Goal: Book appointment/travel/reservation

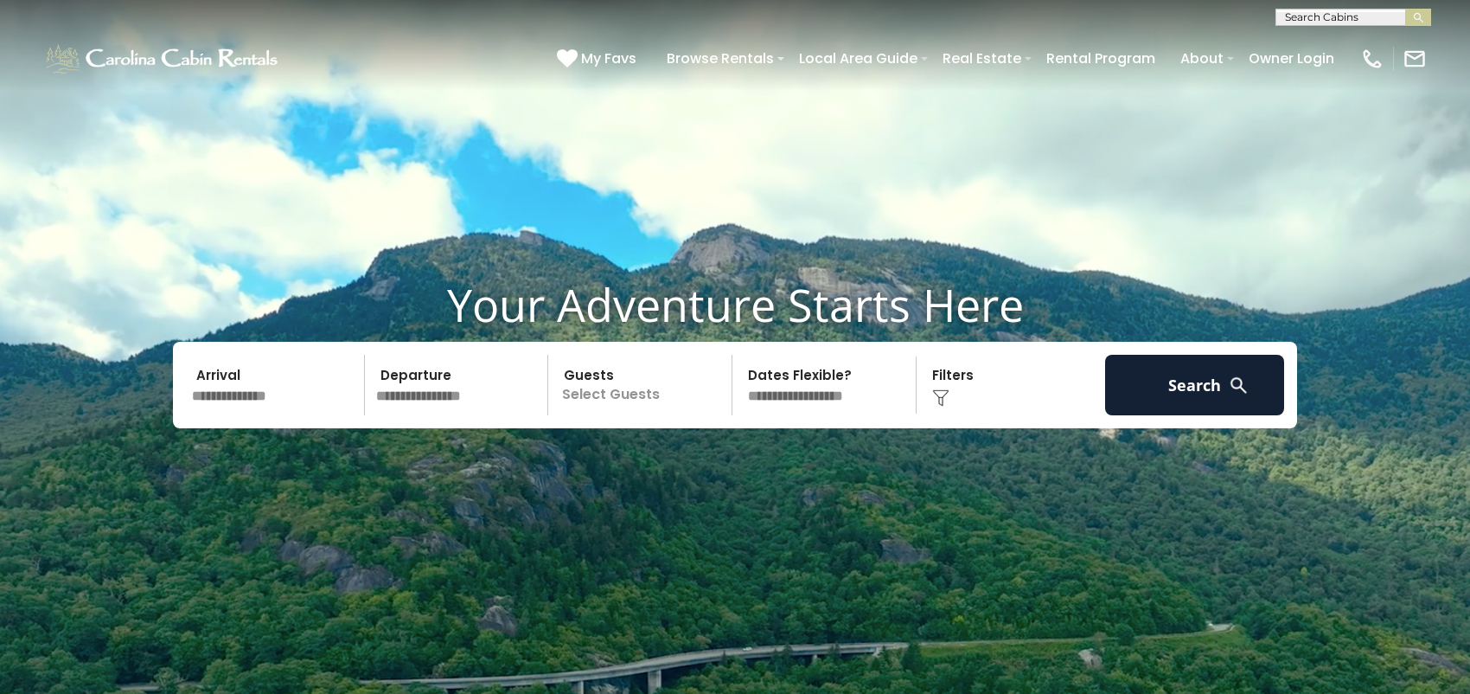
click at [779, 398] on select "**********" at bounding box center [827, 385] width 178 height 61
click at [637, 397] on p "Select Guests" at bounding box center [642, 385] width 178 height 61
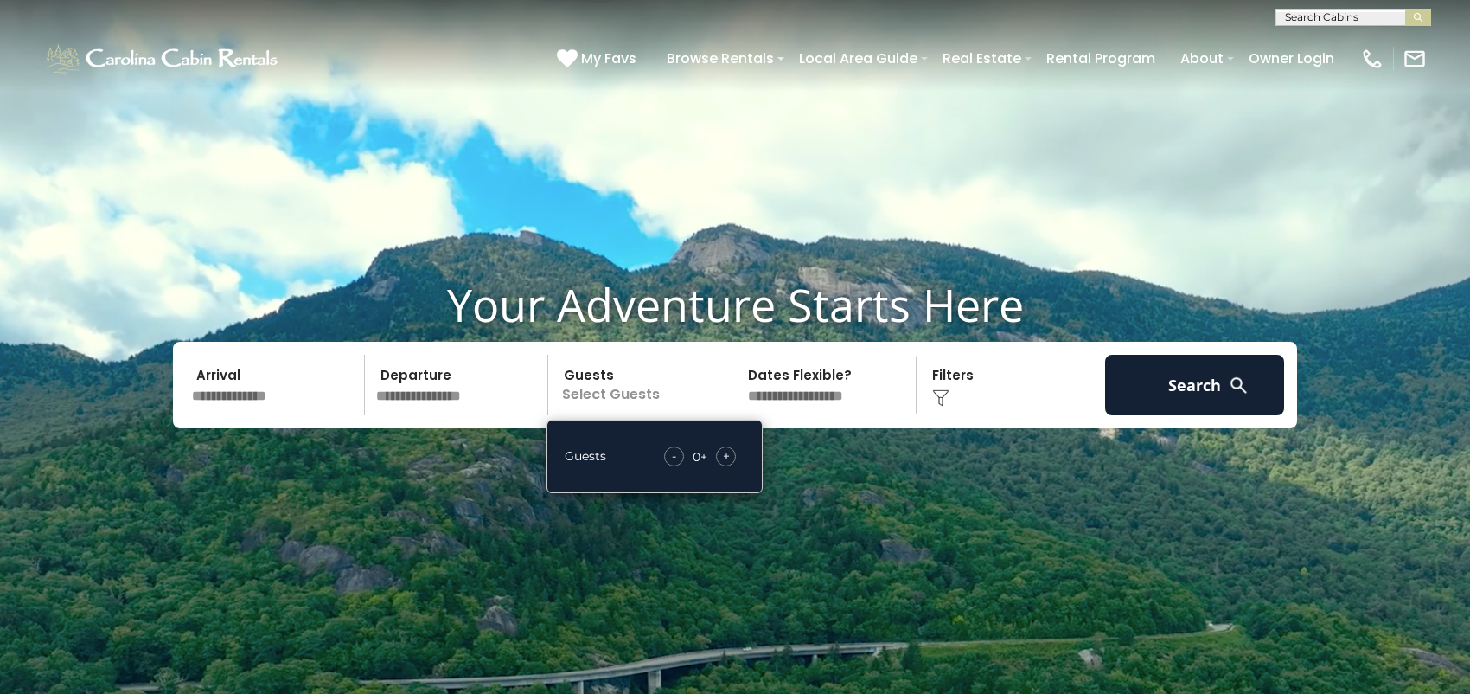
click at [726, 455] on span "+" at bounding box center [726, 455] width 7 height 17
click at [956, 392] on div "Click to Choose" at bounding box center [1011, 385] width 179 height 61
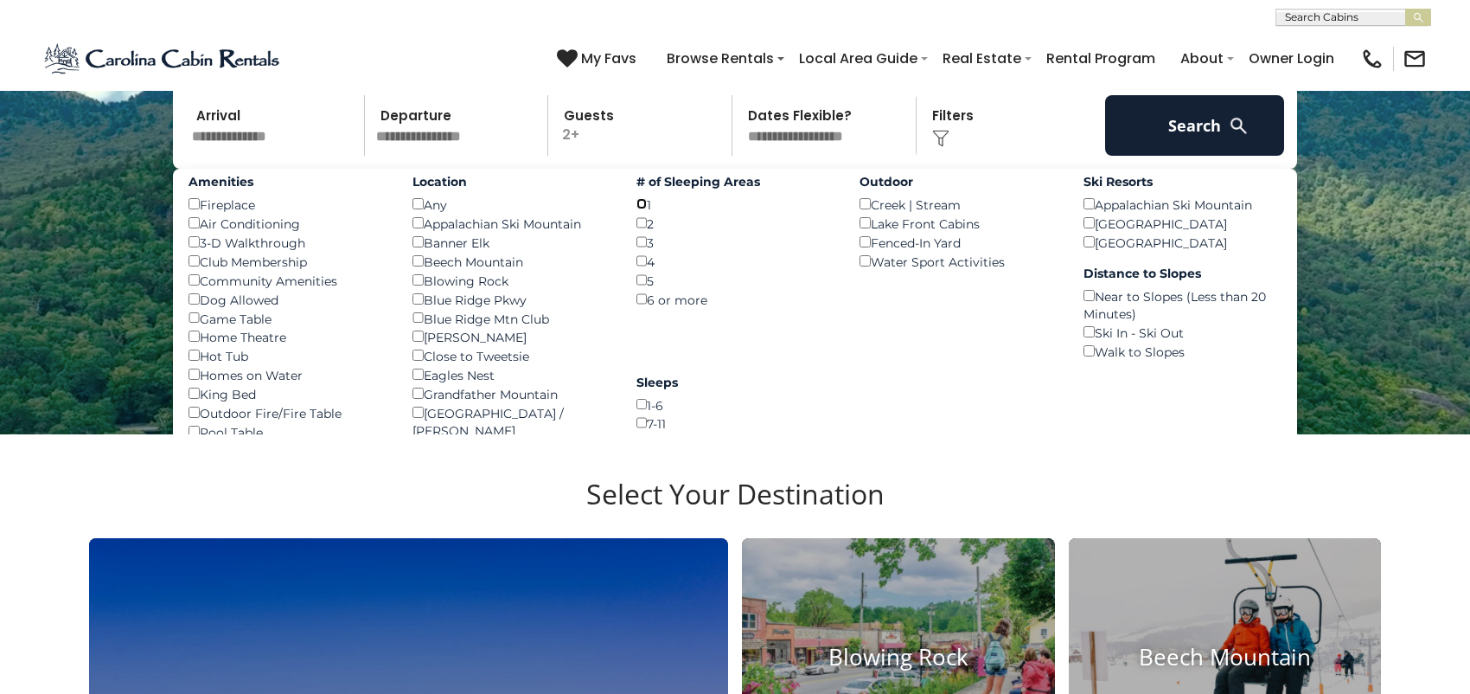
scroll to position [86, 0]
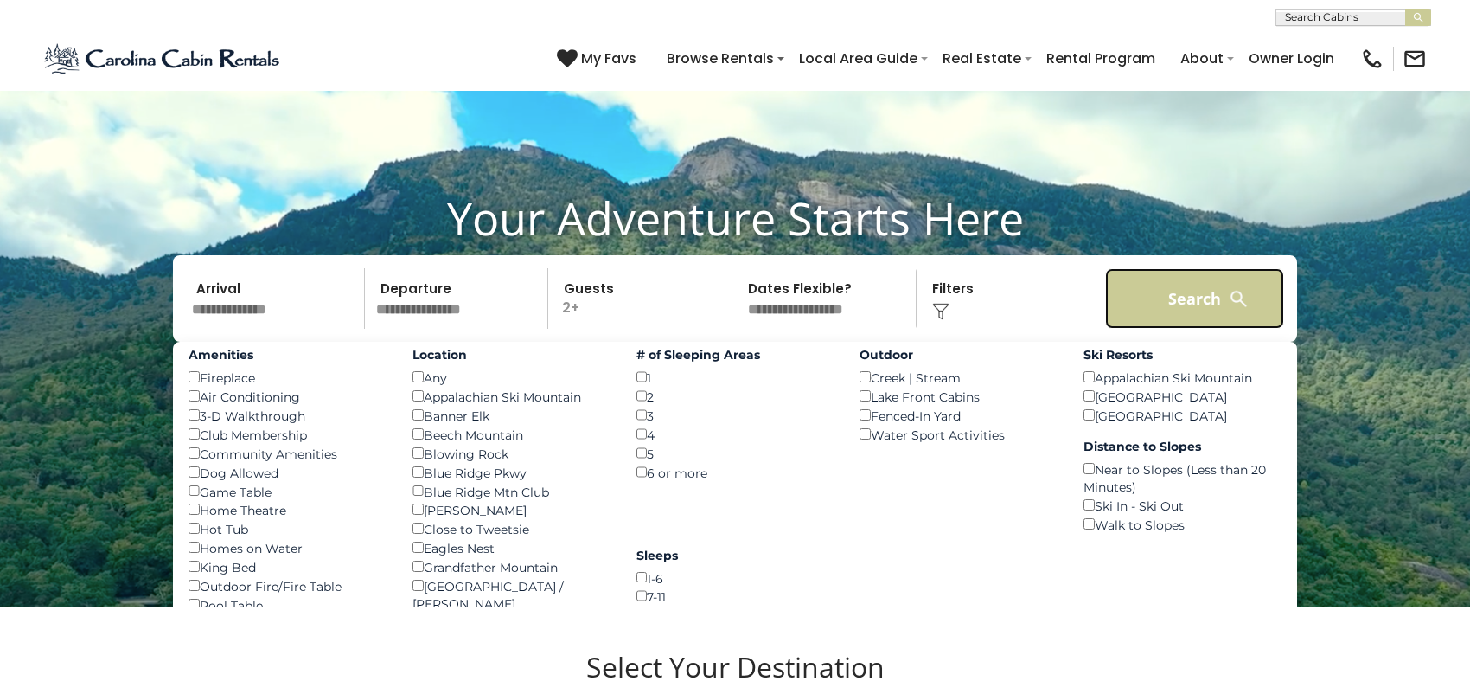
click at [1210, 306] on button "Search" at bounding box center [1194, 298] width 179 height 61
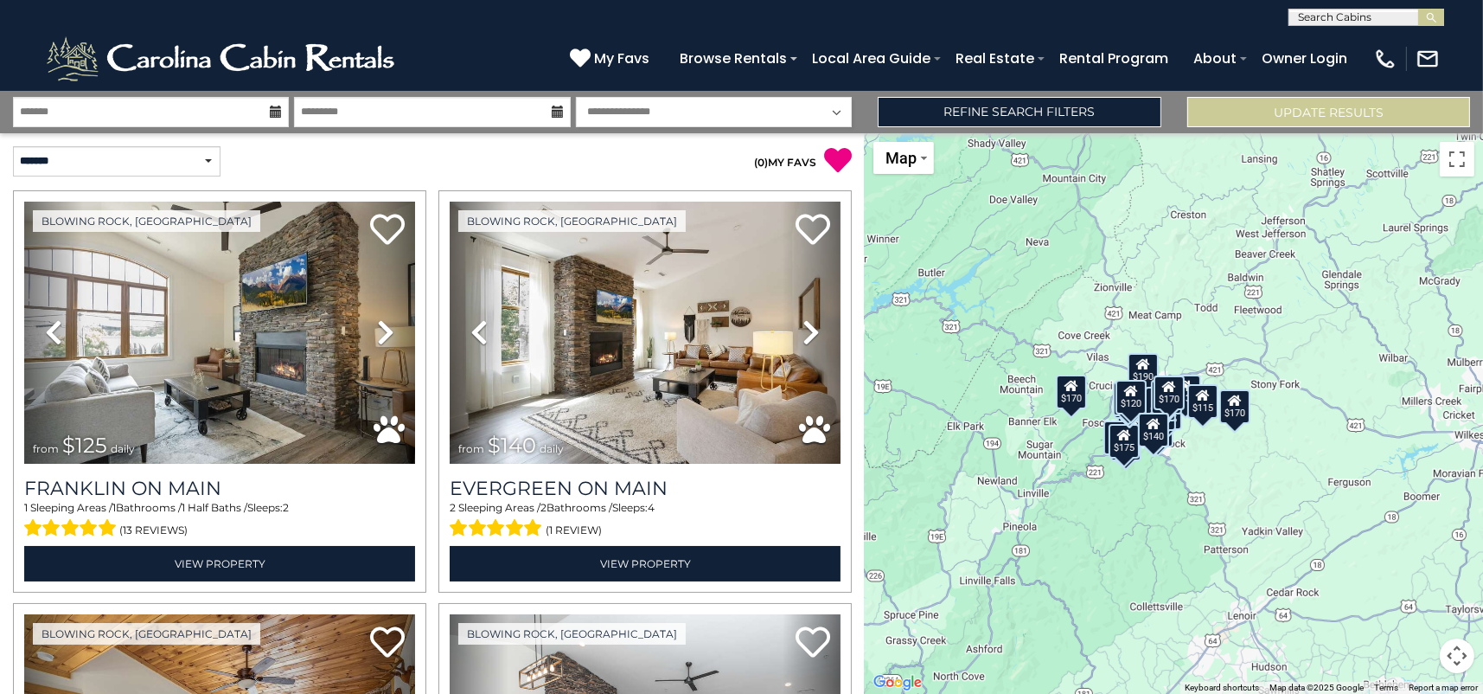
drag, startPoint x: 1212, startPoint y: 541, endPoint x: 1027, endPoint y: 540, distance: 184.2
click at [1027, 540] on div "$125 $140 $140 $140 $155 $170 $175 $170 $170 $185 $180 $190 $139 $155 $170 $175…" at bounding box center [1174, 413] width 618 height 560
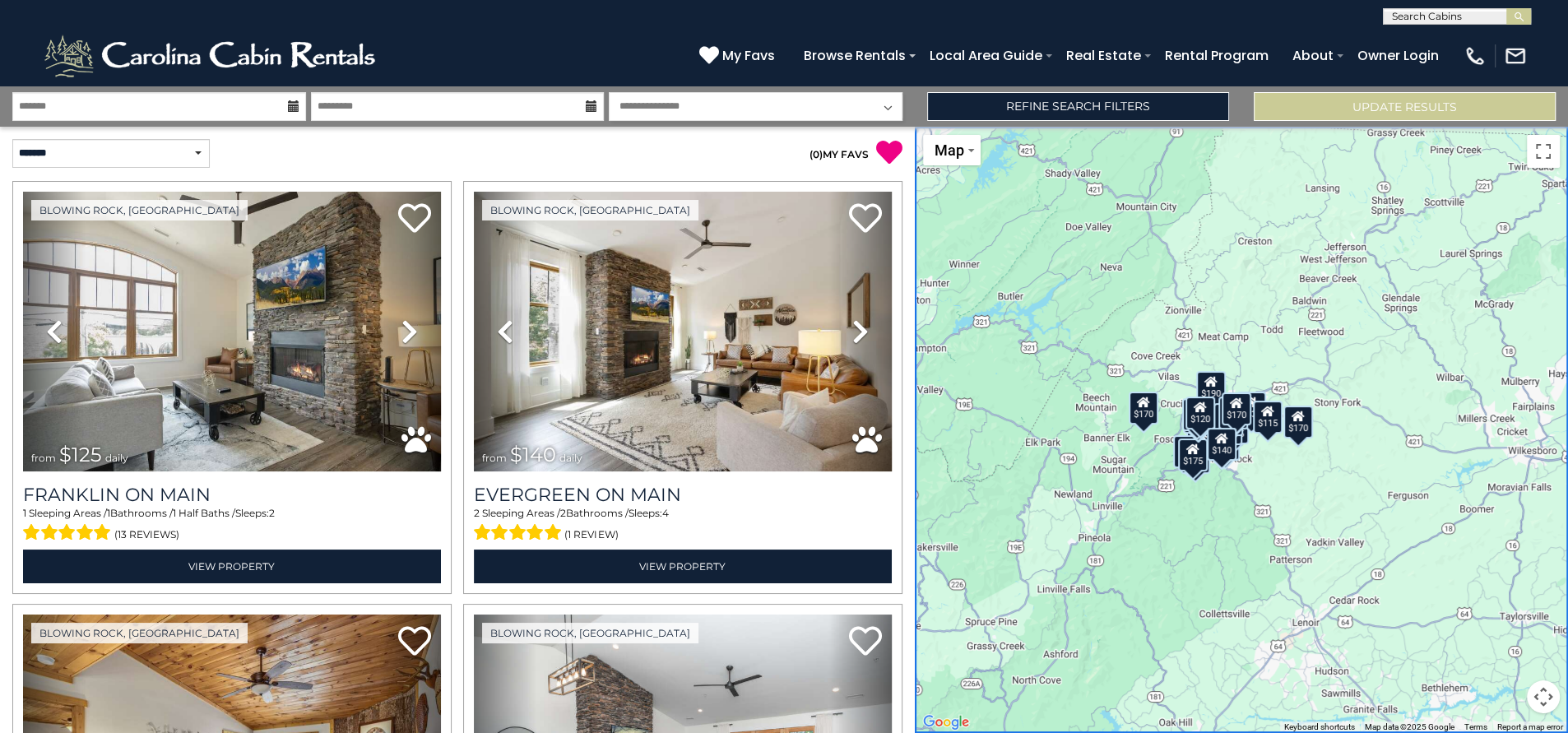
click at [1177, 587] on div "$125 $140 $140 $140 $155 $170 $175 $170 $170 $185 $180 $190 $139 $155 $170 $175…" at bounding box center [1242, 429] width 654 height 606
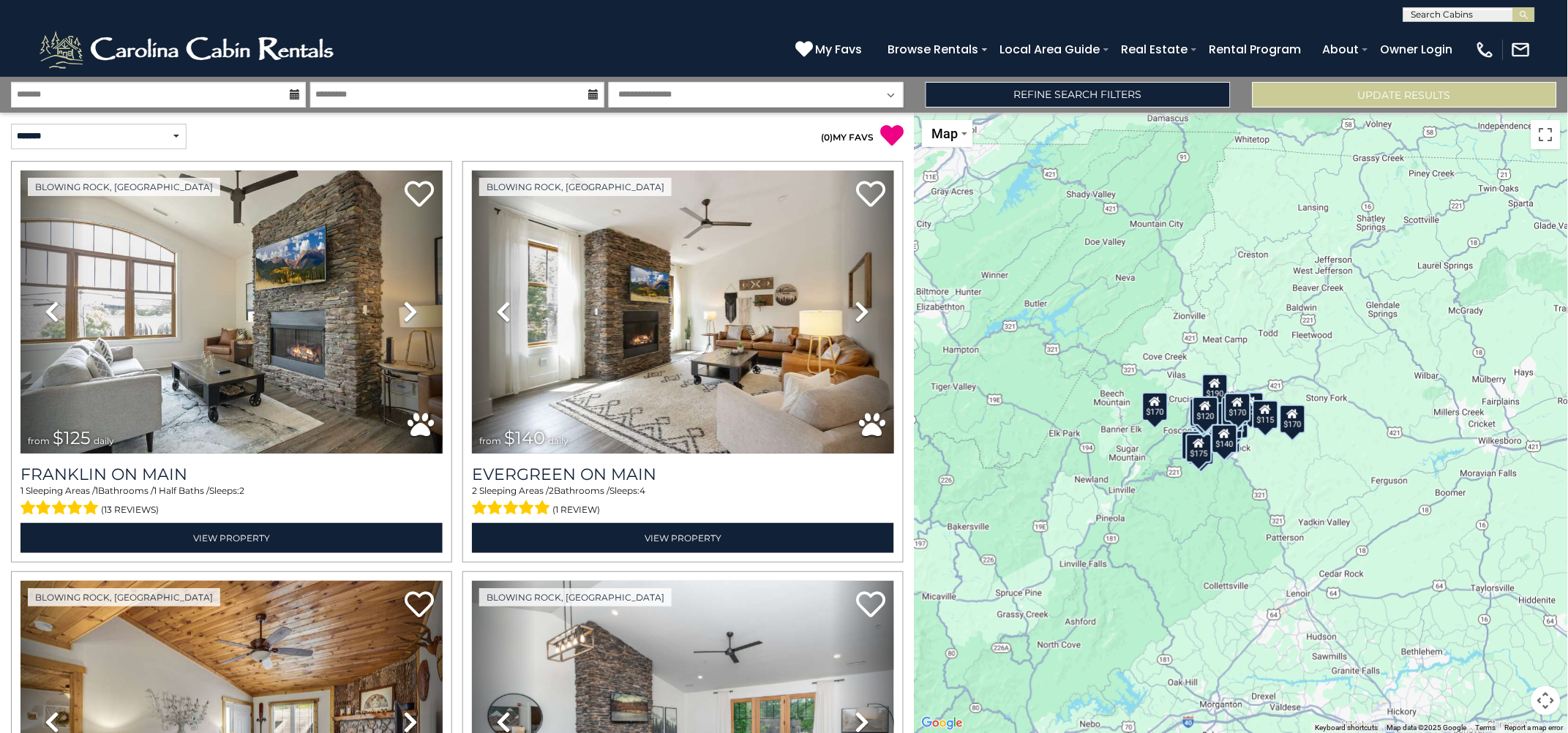
click at [1254, 326] on div "$125 $140 $140 $140 $155 $170 $175 $170 $170 $185 $180 $190 $139 $155 $170 $175…" at bounding box center [1241, 422] width 653 height 620
click at [1254, 353] on div "$125 $140 $140 $140 $155 $170 $175 $170 $170 $185 $180 $190 $139 $155 $170 $175…" at bounding box center [1241, 422] width 653 height 620
click at [952, 317] on div "$125 $140 $140 $140 $155 $170 $175 $170 $170 $185 $180 $190 $139 $155 $170 $175…" at bounding box center [1241, 422] width 653 height 620
click at [736, 138] on p "( 0 ) MY FAVS" at bounding box center [680, 135] width 447 height 25
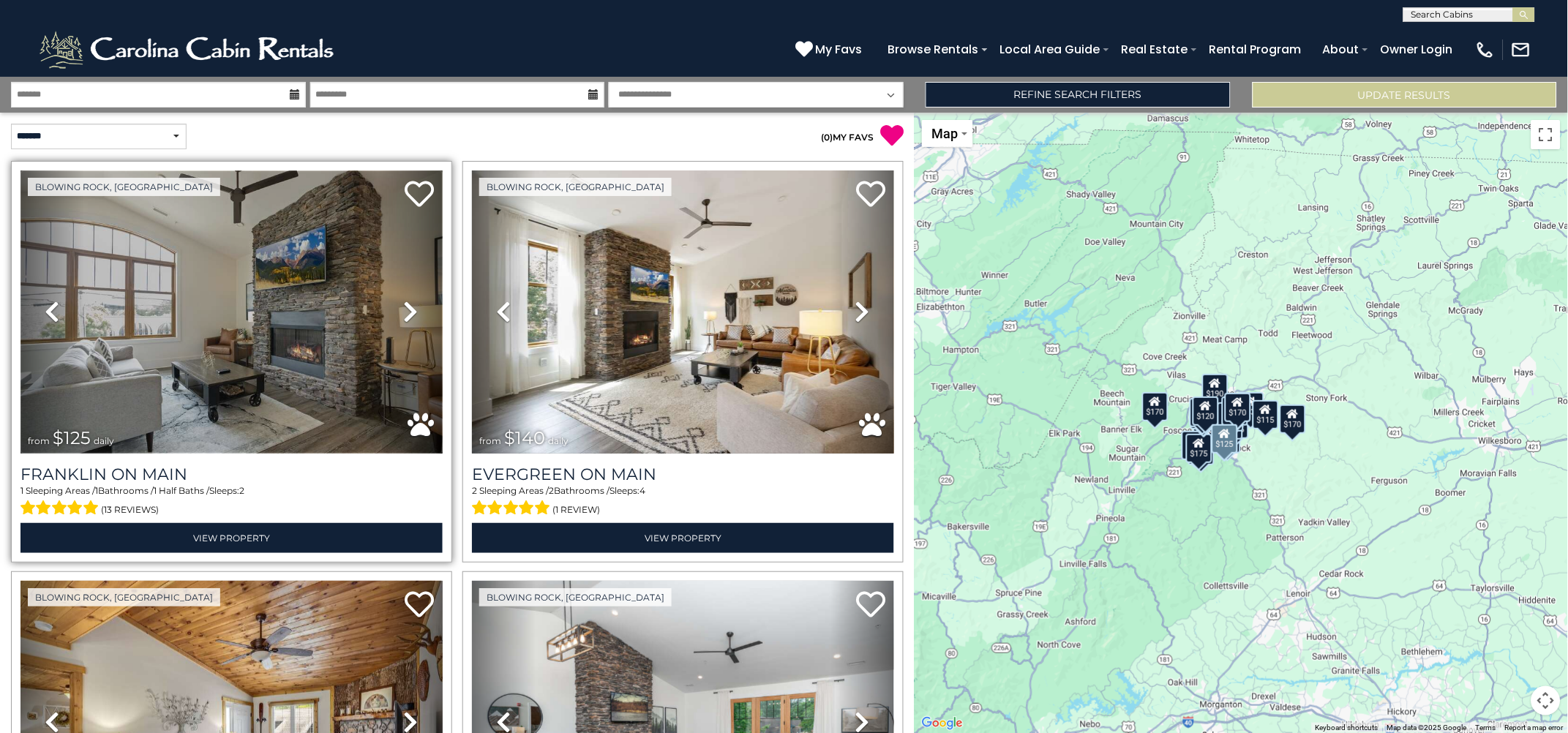
click at [305, 254] on img at bounding box center [231, 311] width 422 height 284
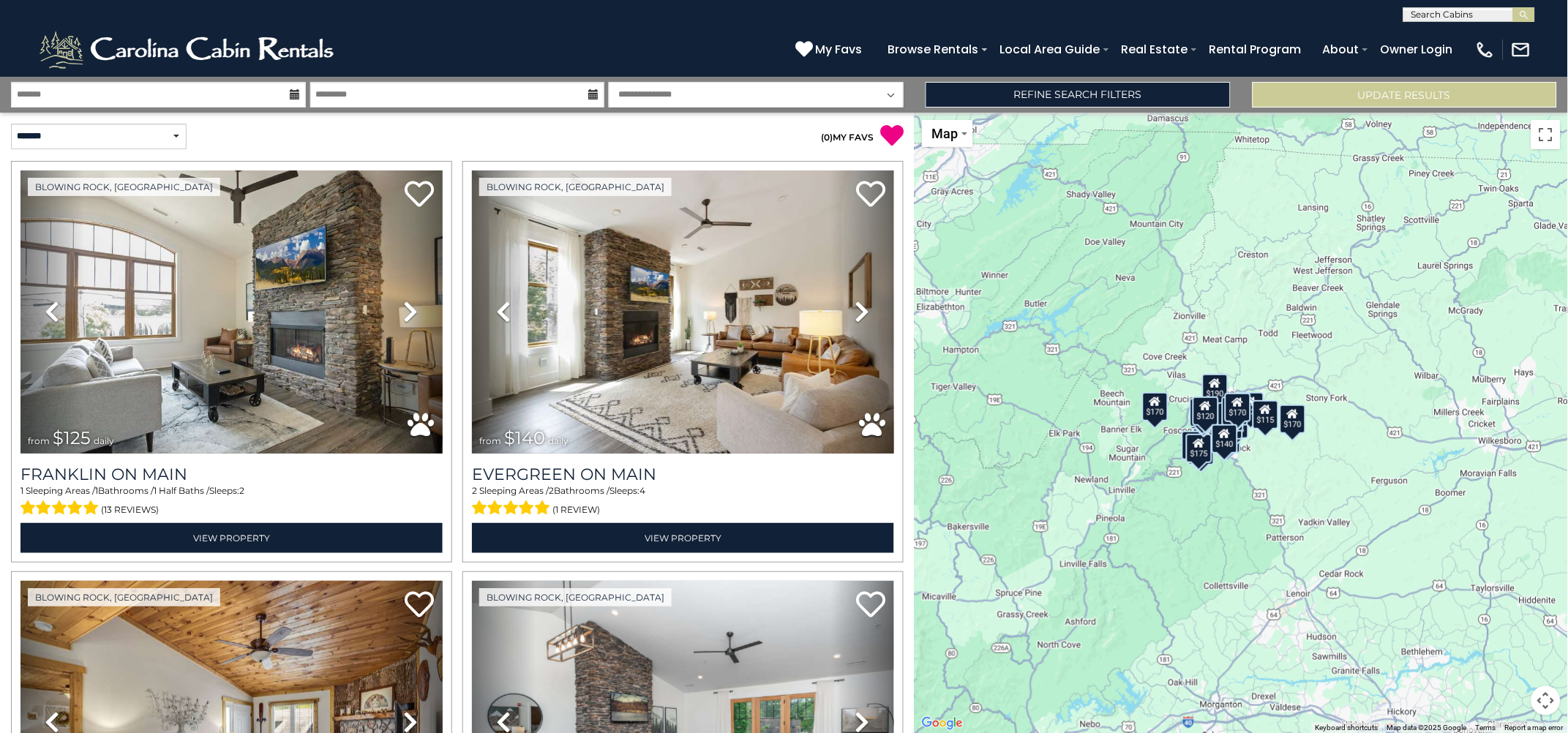
click at [1012, 309] on div "$125 $140 $140 $140 $155 $170 $175 $170 $170 $185 $180 $190 $139 $155 $170 $175…" at bounding box center [1241, 422] width 653 height 620
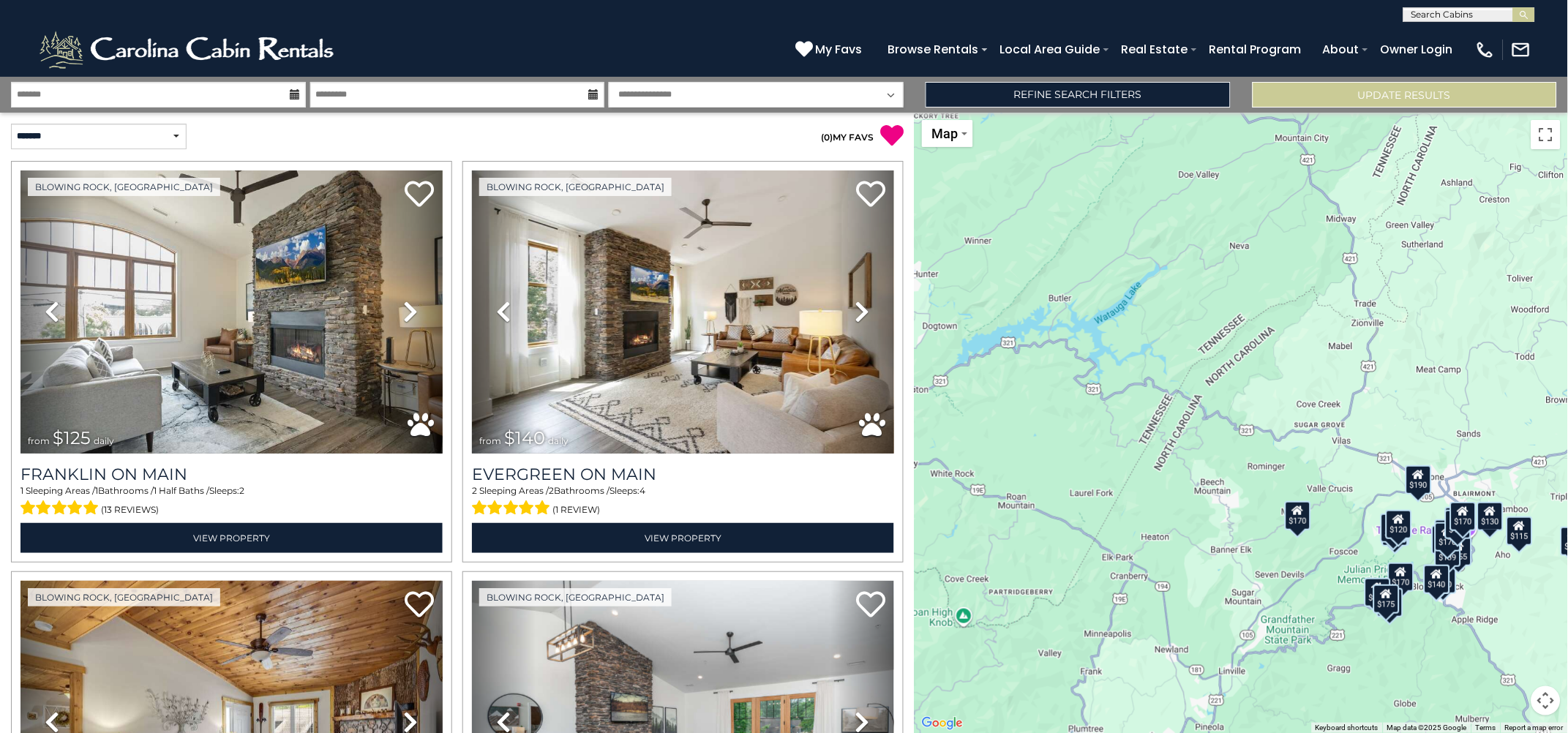
click at [1011, 309] on div "$125 $140 $140 $140 $155 $170 $175 $170 $170 $185 $180 $190 $139 $155 $170 $175…" at bounding box center [1241, 422] width 653 height 620
drag, startPoint x: 1159, startPoint y: 415, endPoint x: 1017, endPoint y: 319, distance: 171.4
click at [1017, 319] on div "$125 $140 $140 $140 $155 $170 $175 $170 $170 $185 $180 $190 $139 $155 $170 $175…" at bounding box center [1241, 422] width 653 height 620
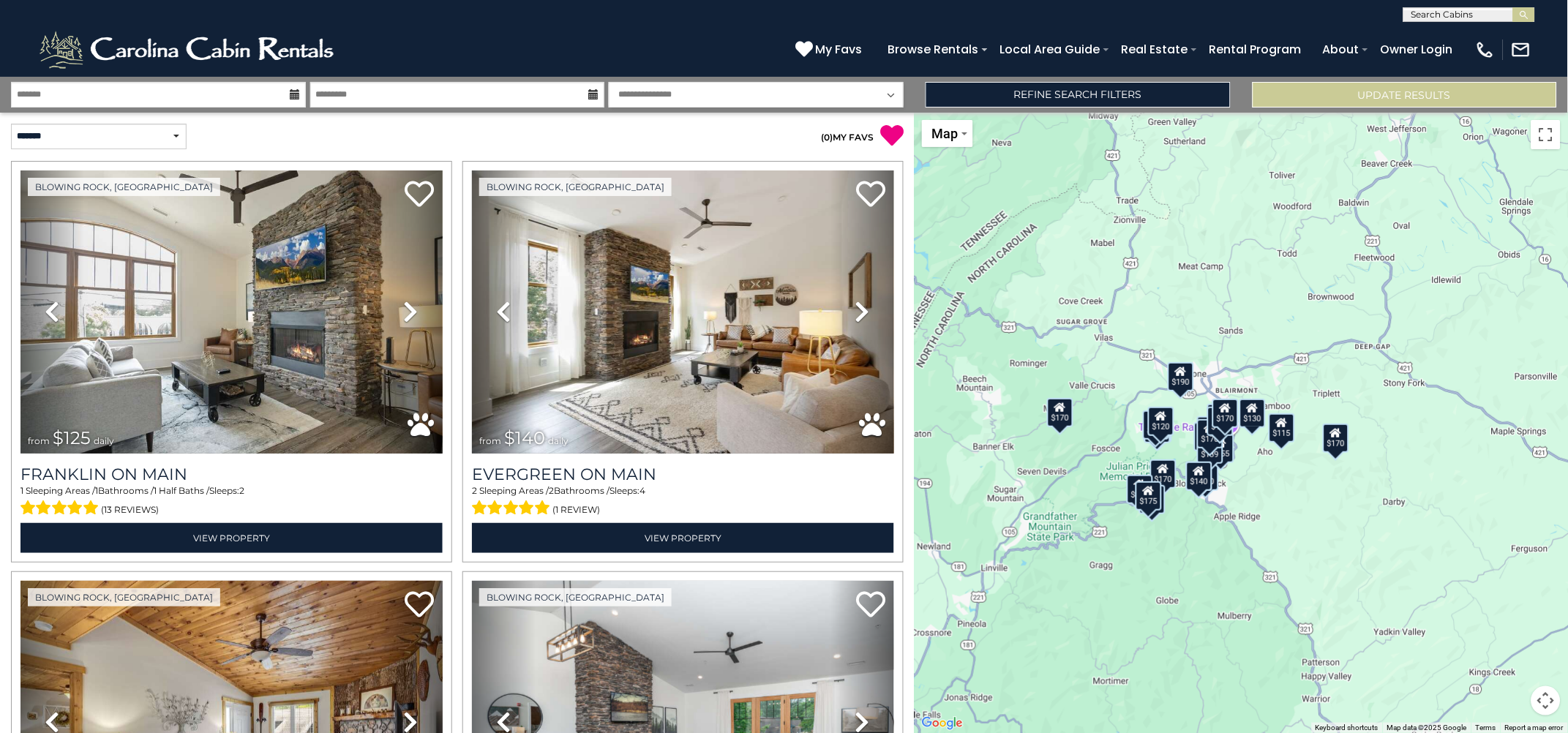
drag, startPoint x: 1209, startPoint y: 441, endPoint x: 971, endPoint y: 339, distance: 258.9
click at [971, 339] on div "$125 $140 $140 $140 $155 $170 $175 $170 $170 $185 $180 $190 $139 $155 $170 $175…" at bounding box center [1241, 422] width 653 height 620
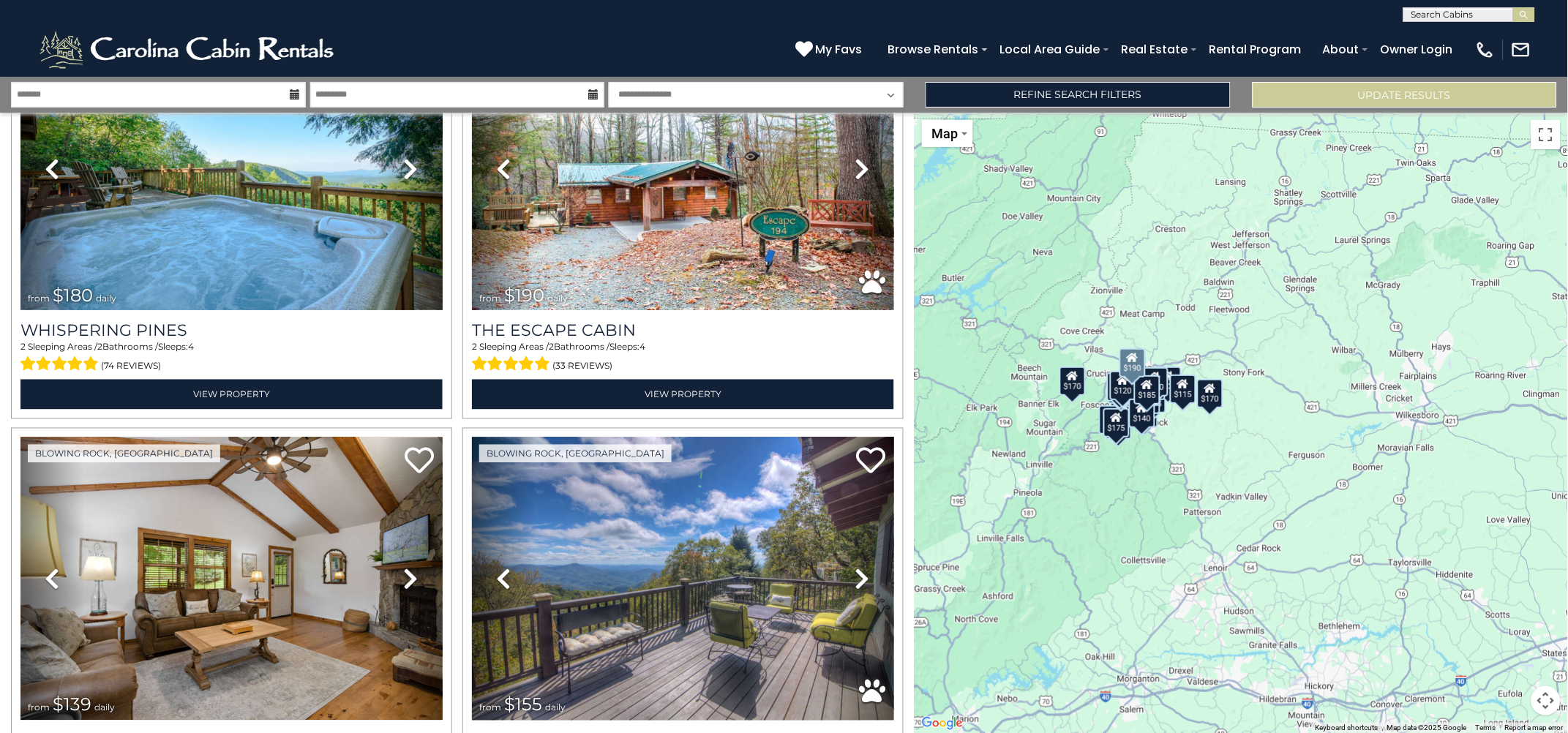
scroll to position [2378, 0]
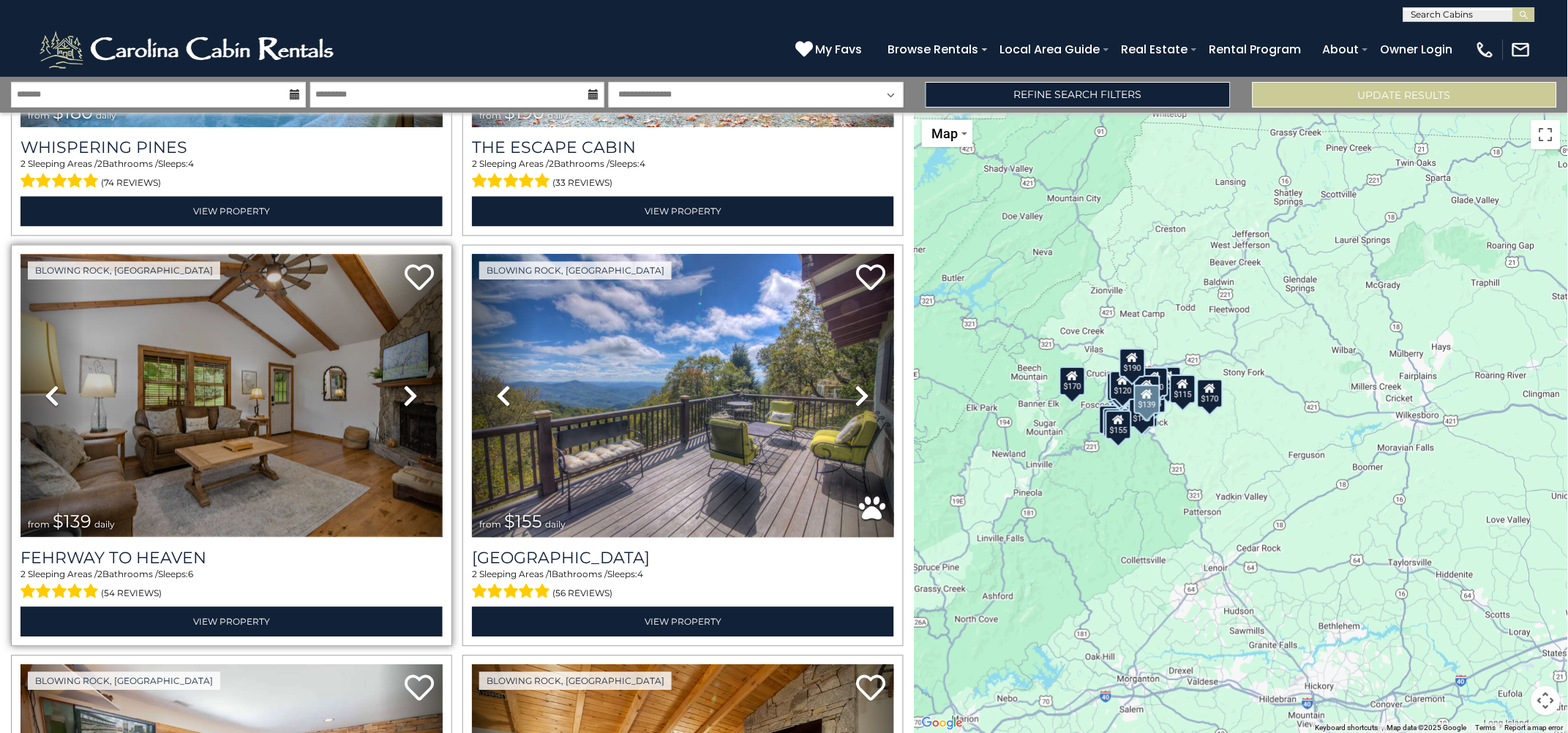
click at [151, 373] on img at bounding box center [231, 396] width 422 height 284
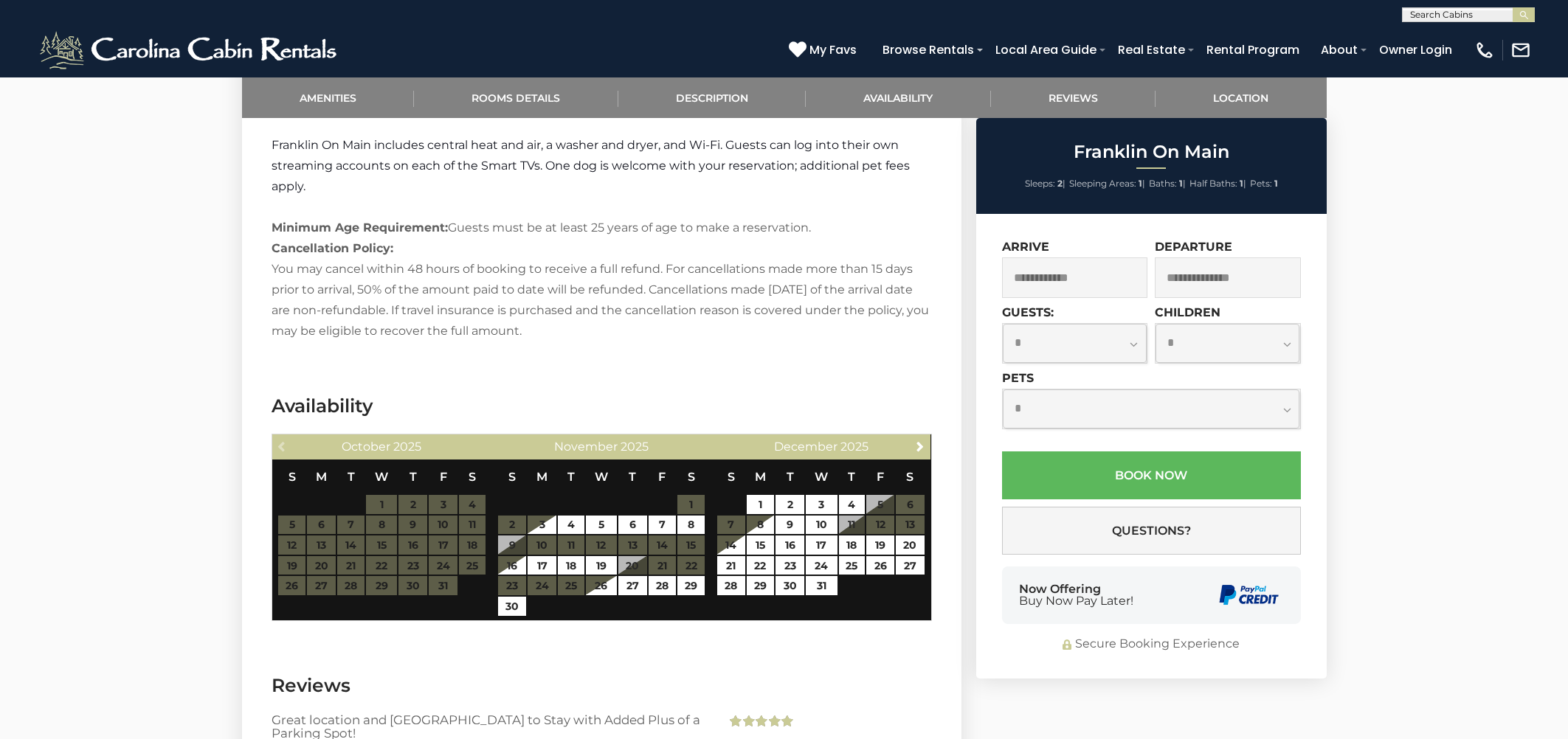
scroll to position [1753, 0]
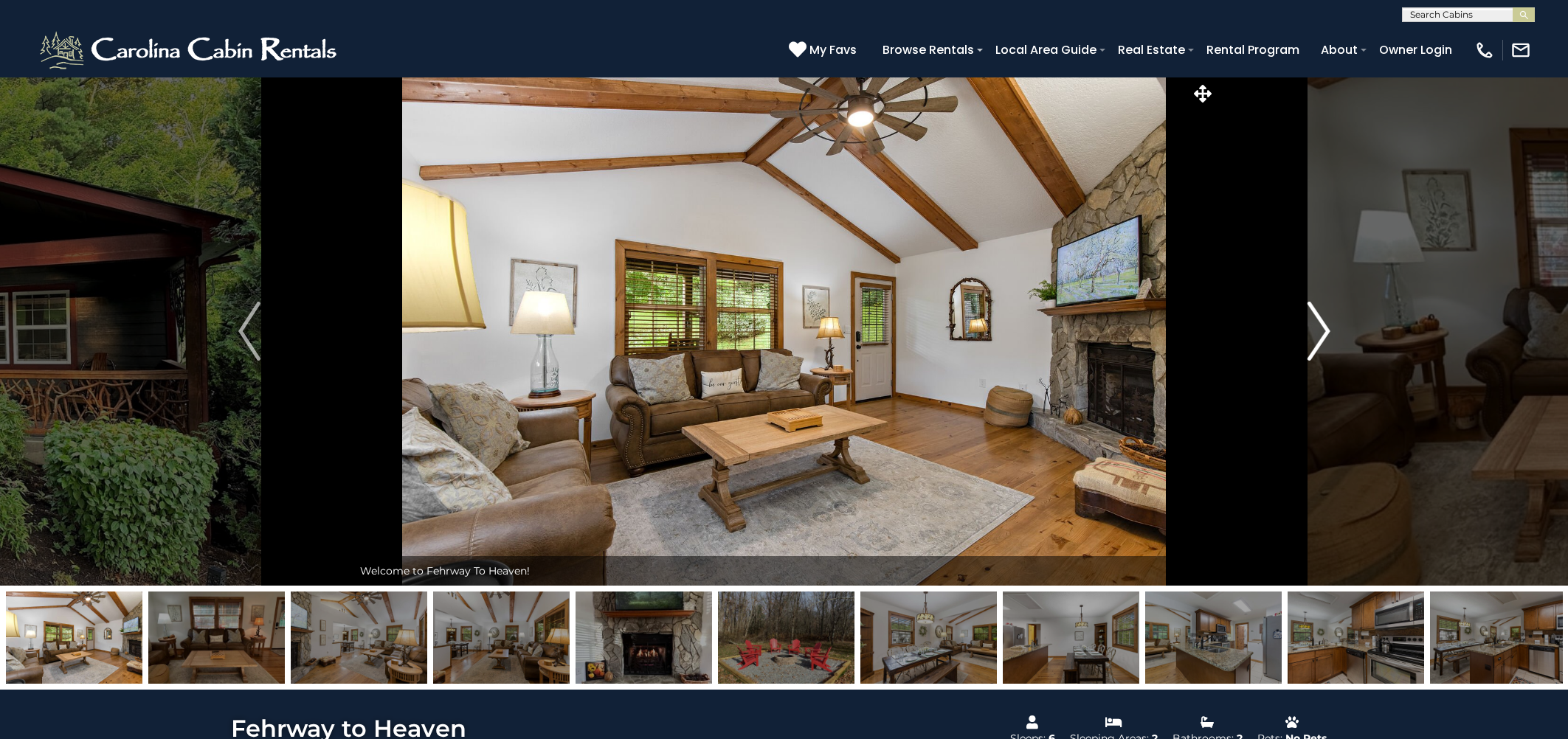
click at [1321, 330] on img "Next" at bounding box center [1318, 331] width 22 height 59
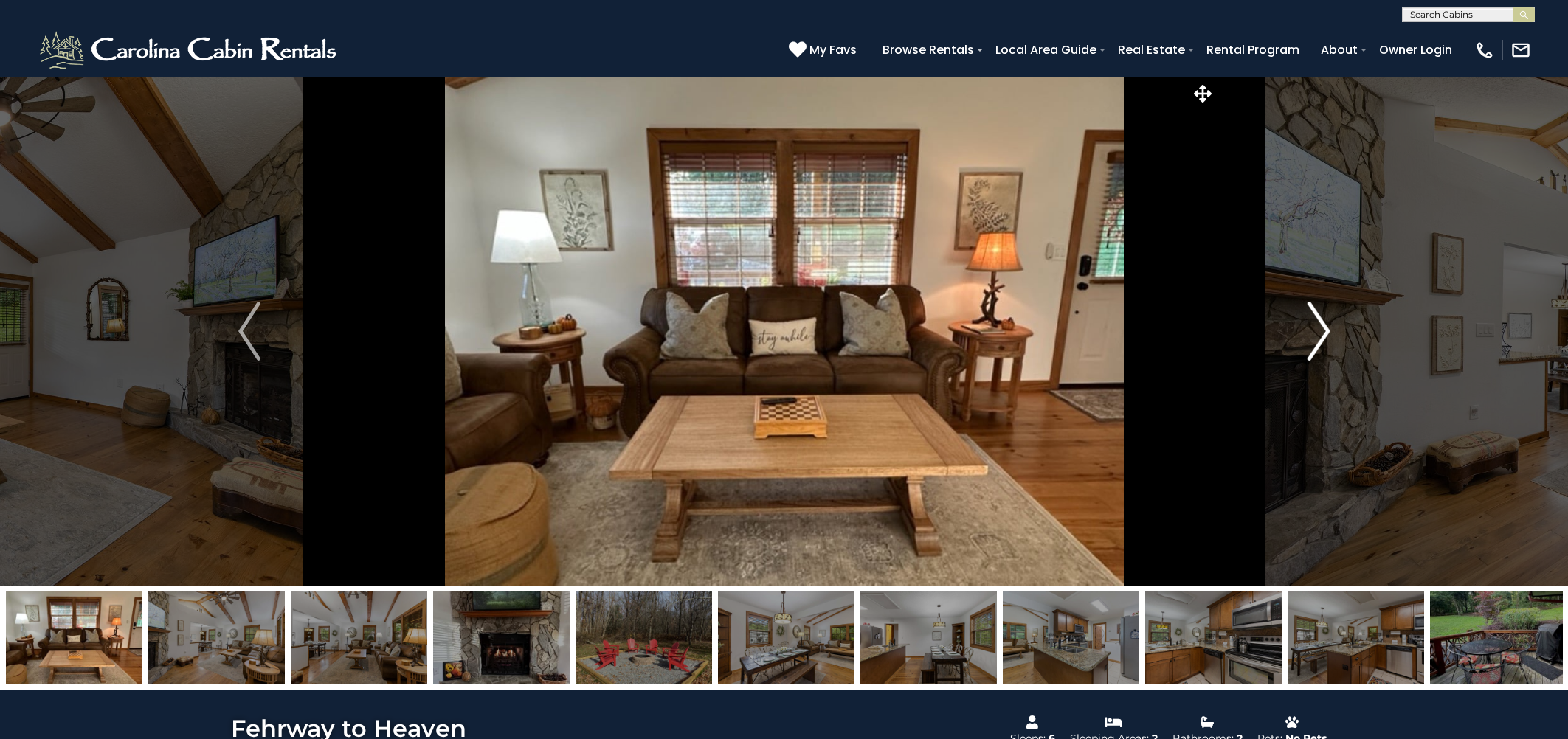
click at [1321, 330] on img "Next" at bounding box center [1318, 331] width 22 height 59
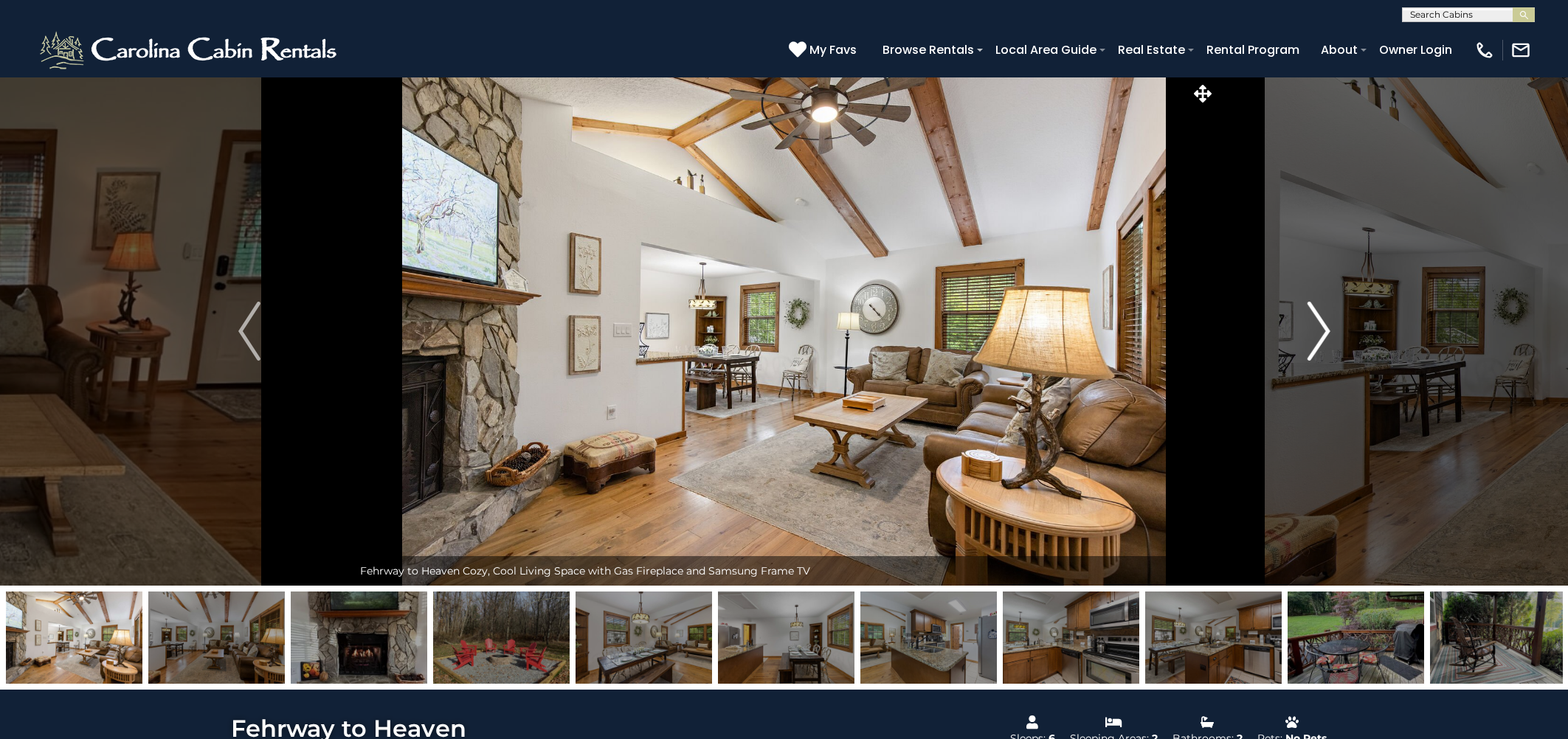
click at [1321, 330] on img "Next" at bounding box center [1318, 331] width 22 height 59
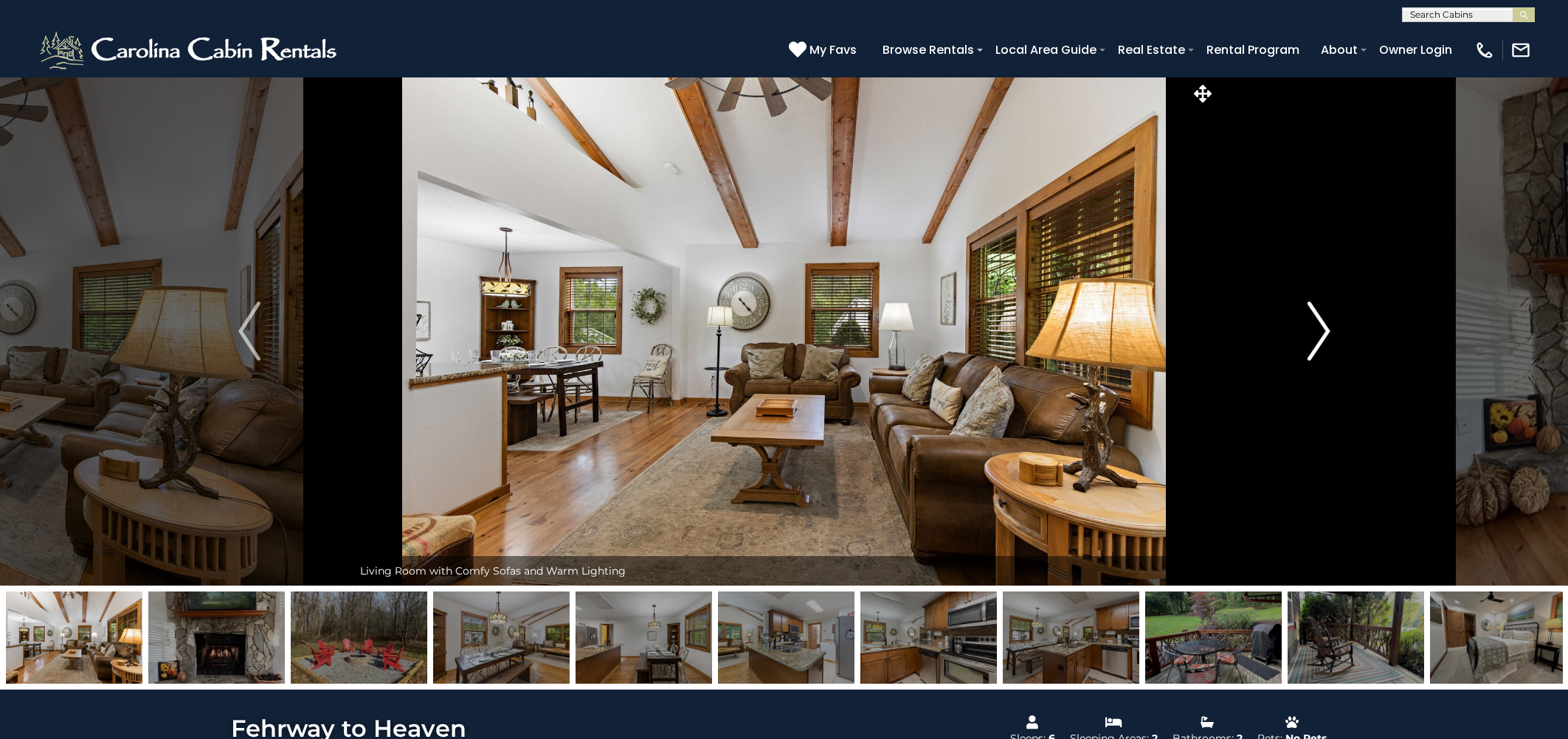
click at [1321, 330] on img "Next" at bounding box center [1318, 331] width 22 height 59
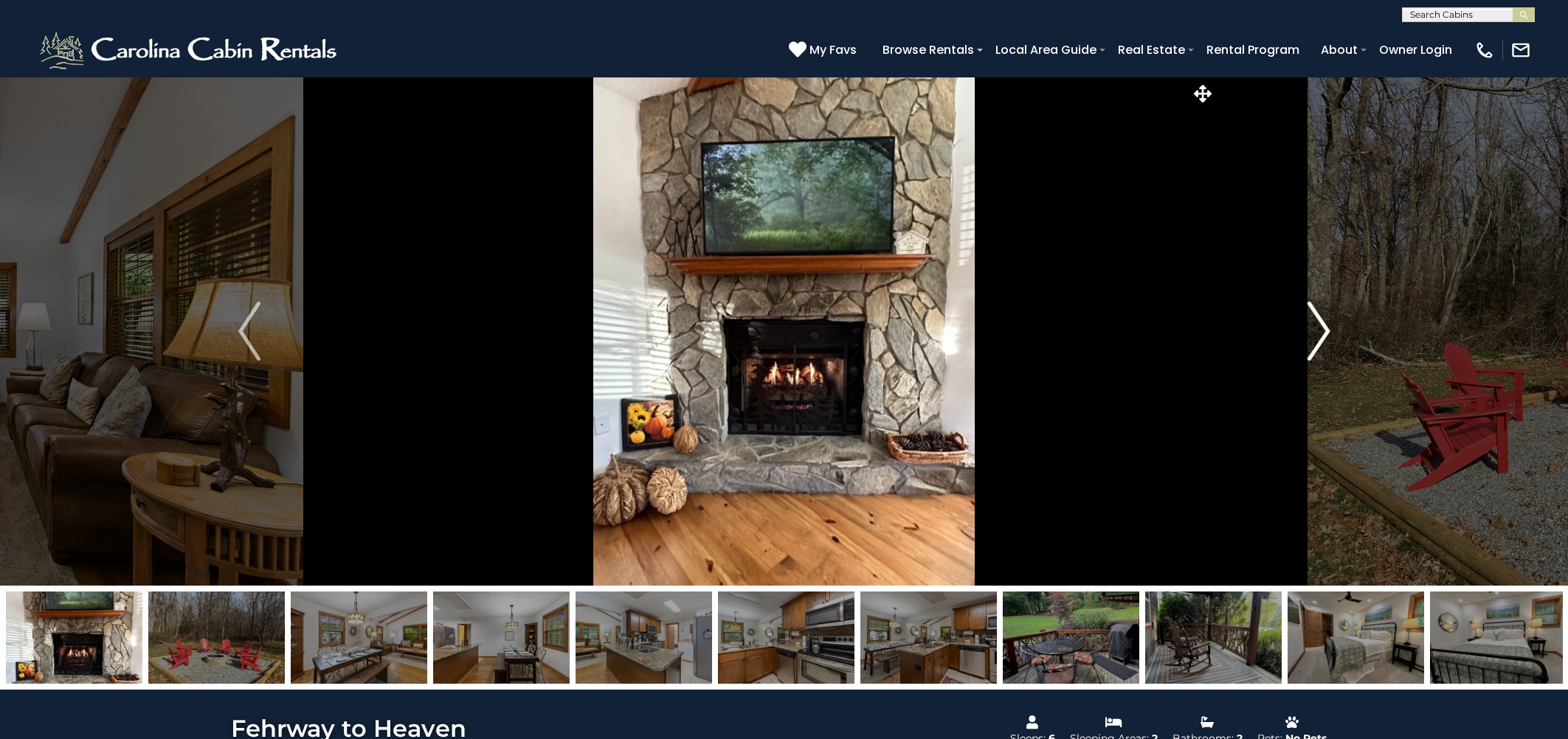
click at [1321, 330] on img "Next" at bounding box center [1318, 331] width 22 height 59
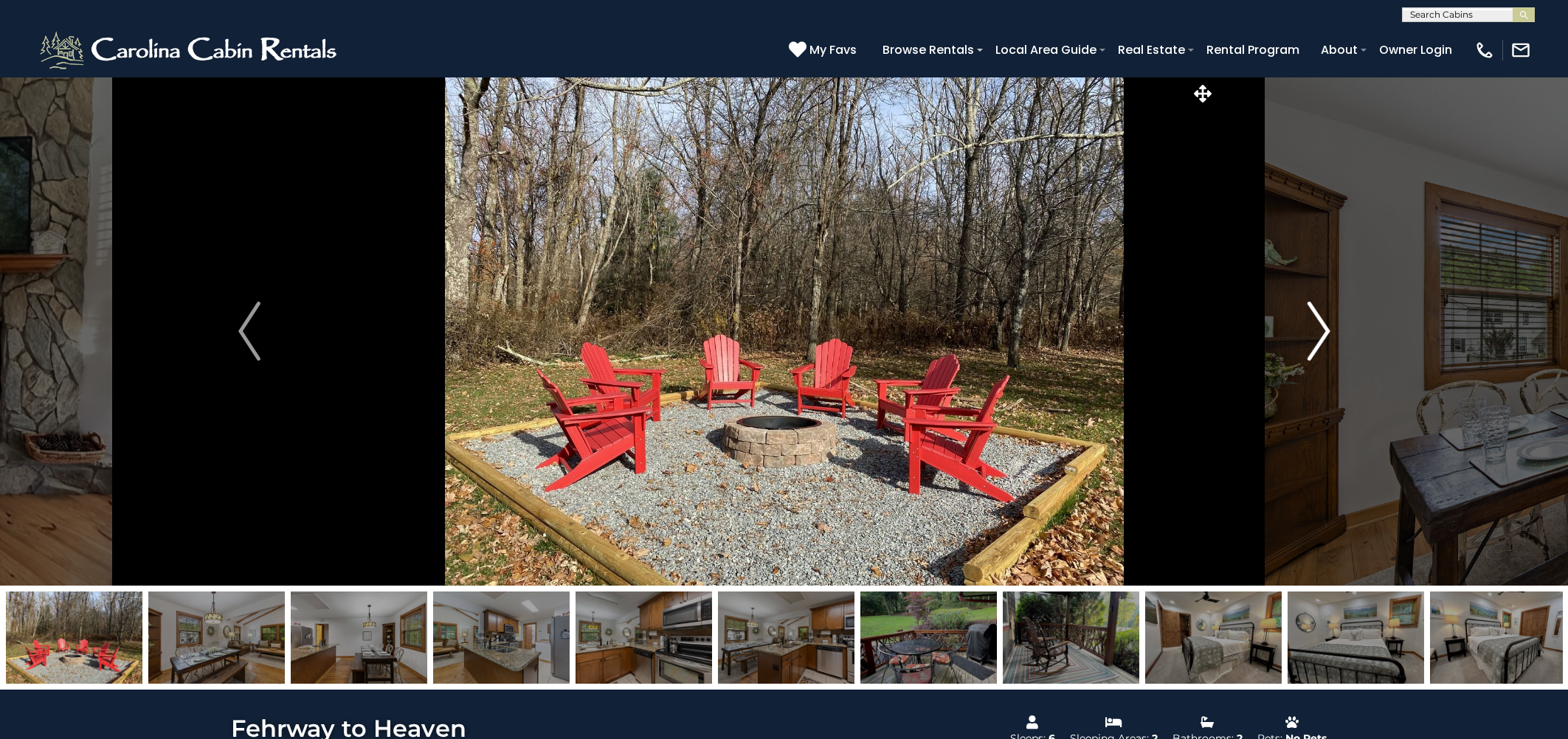
click at [1318, 330] on img "Next" at bounding box center [1318, 331] width 22 height 59
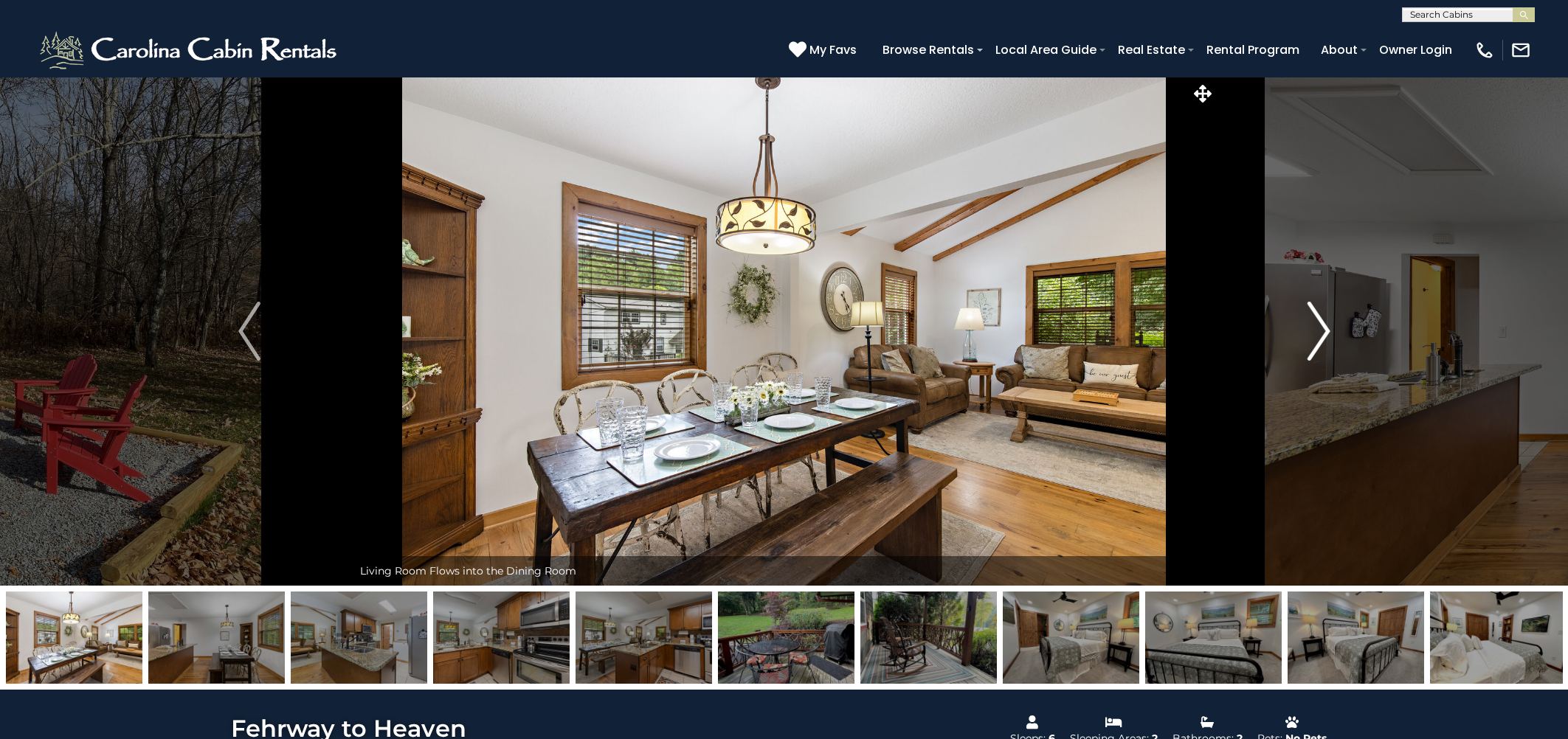
click at [1317, 330] on img "Next" at bounding box center [1318, 331] width 22 height 59
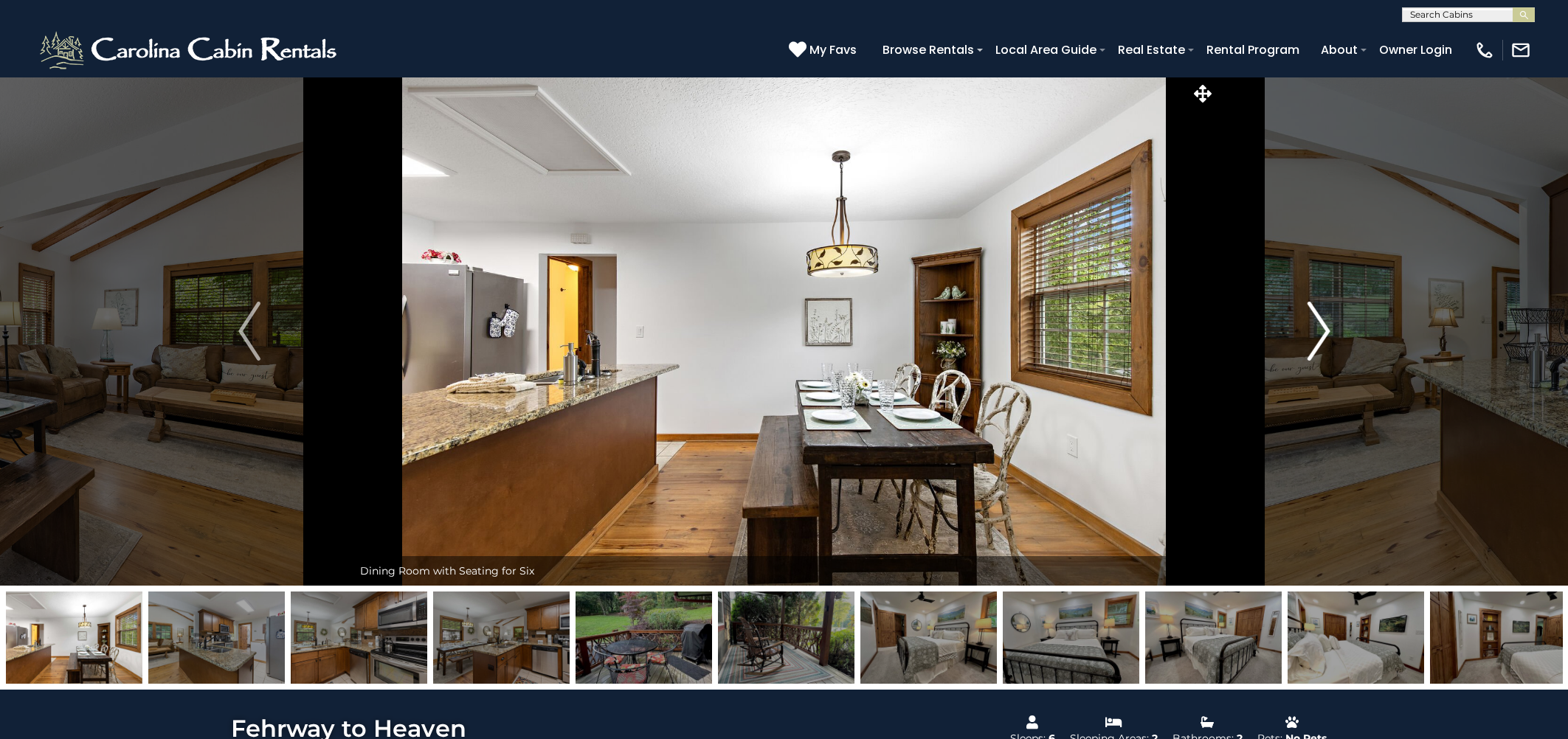
click at [1317, 330] on img "Next" at bounding box center [1318, 331] width 22 height 59
